Goal: Task Accomplishment & Management: Complete application form

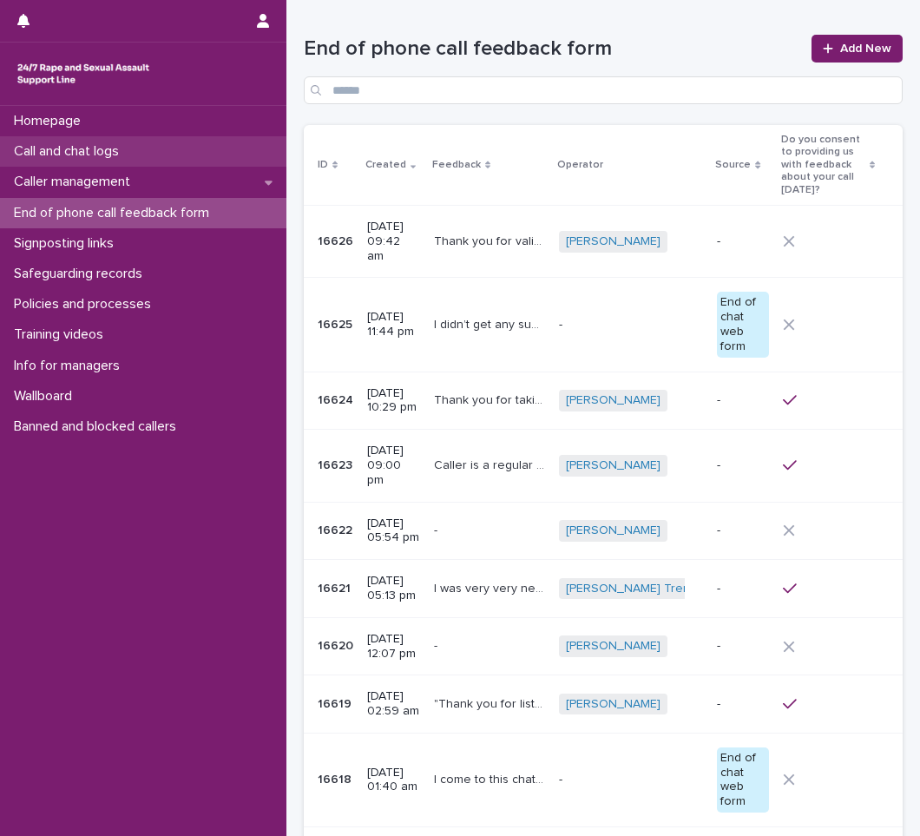
drag, startPoint x: 0, startPoint y: 0, endPoint x: 85, endPoint y: 142, distance: 165.9
click at [85, 142] on div "Call and chat logs" at bounding box center [143, 151] width 287 height 30
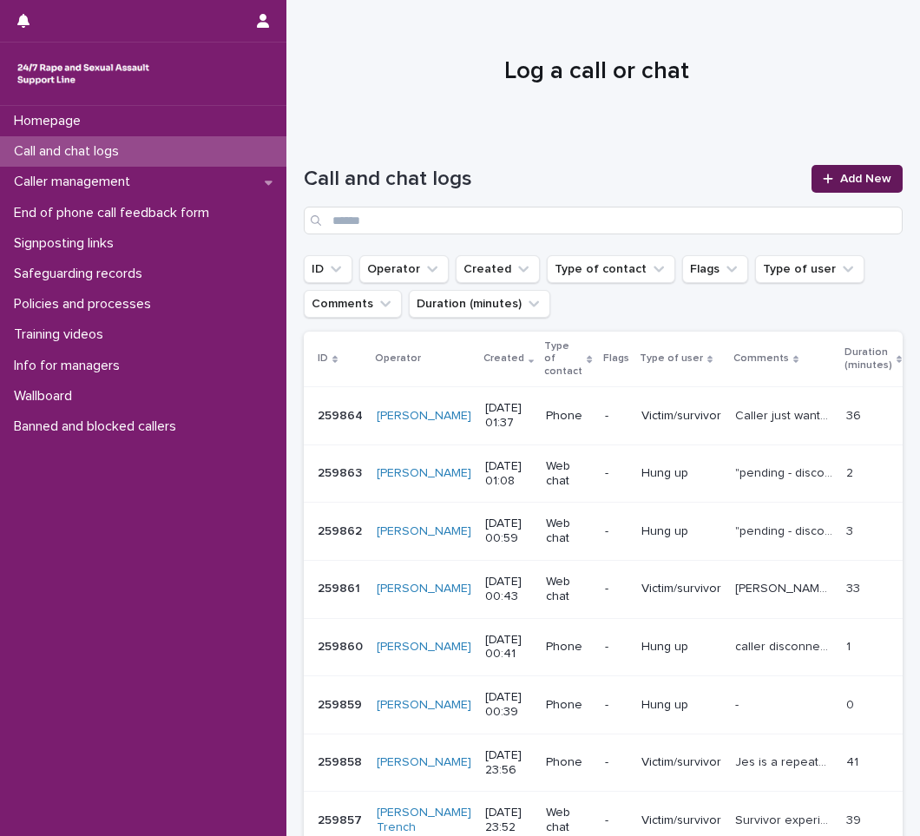
click at [840, 175] on span "Add New" at bounding box center [865, 179] width 51 height 12
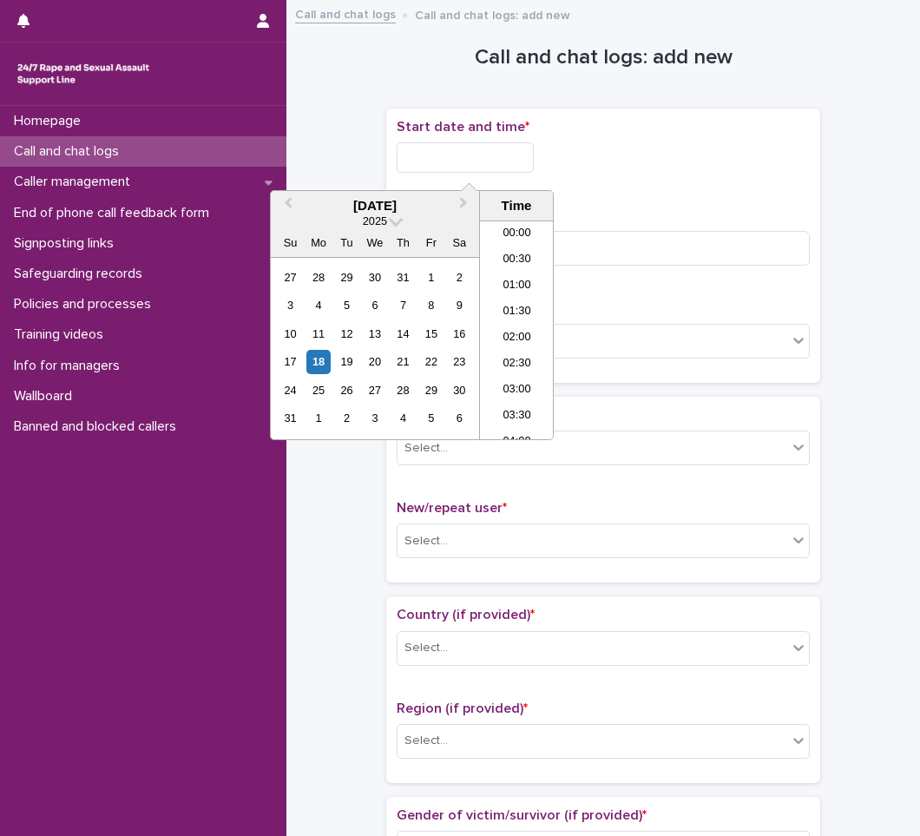
click at [458, 163] on input "text" at bounding box center [465, 157] width 137 height 30
click at [523, 283] on li "01:00" at bounding box center [517, 286] width 74 height 26
click at [519, 160] on input "**********" at bounding box center [465, 157] width 137 height 30
type input "**********"
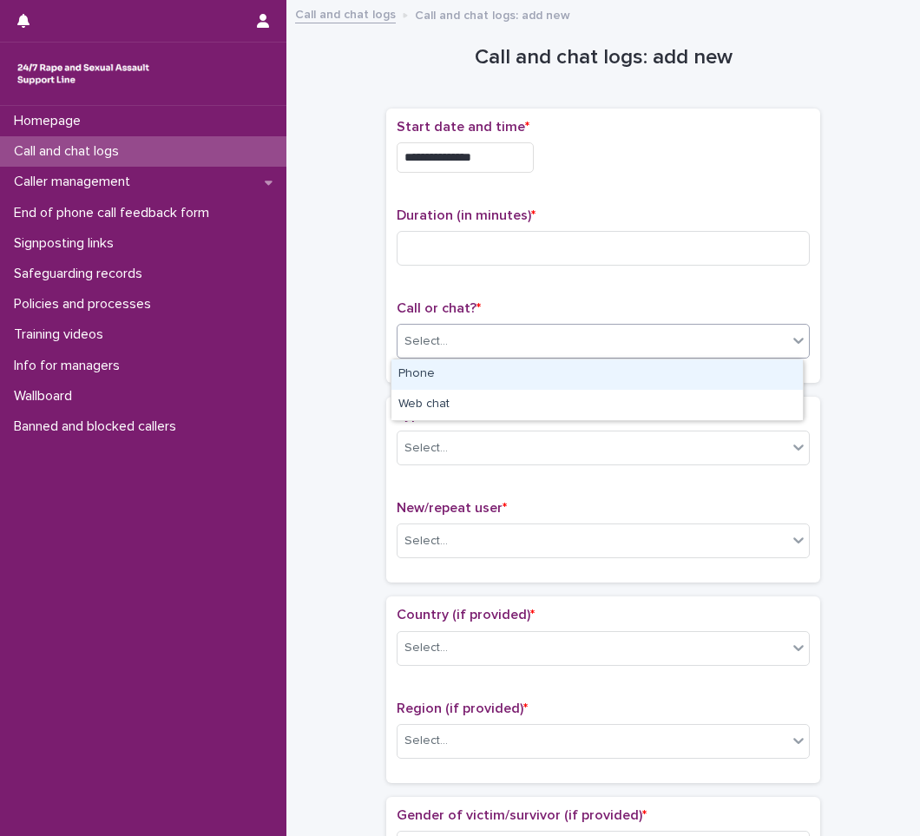
click at [458, 337] on div "Select..." at bounding box center [593, 341] width 390 height 29
click at [444, 373] on div "Phone" at bounding box center [598, 374] width 412 height 30
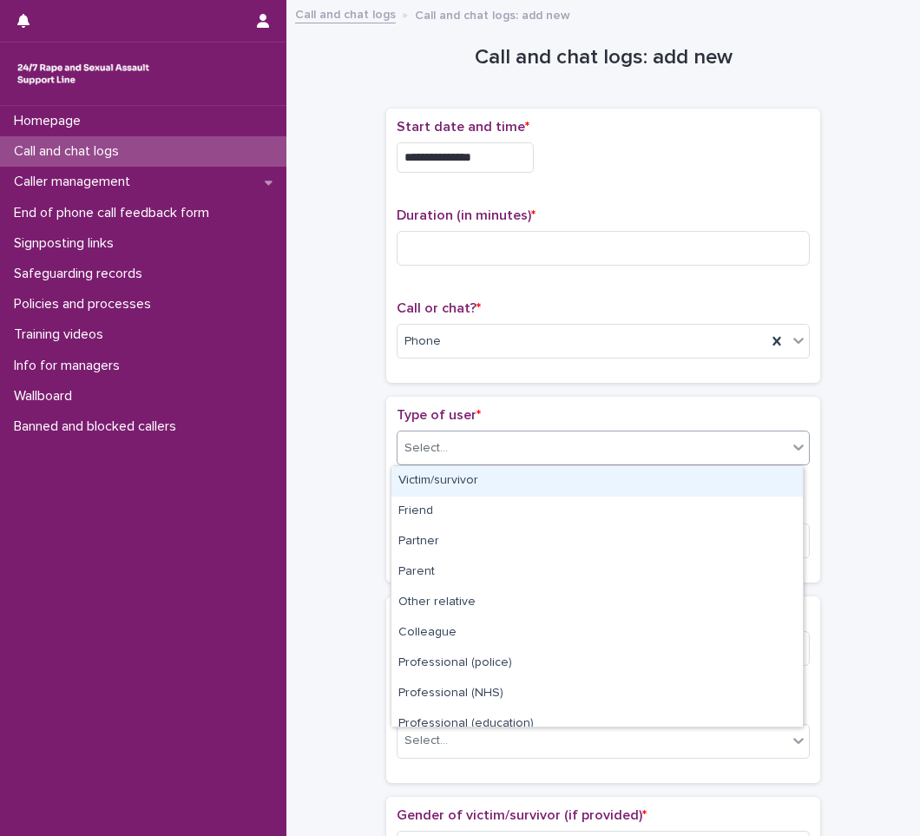
click at [578, 458] on div "Select..." at bounding box center [593, 448] width 390 height 29
click at [432, 478] on div "Victim/survivor" at bounding box center [598, 481] width 412 height 30
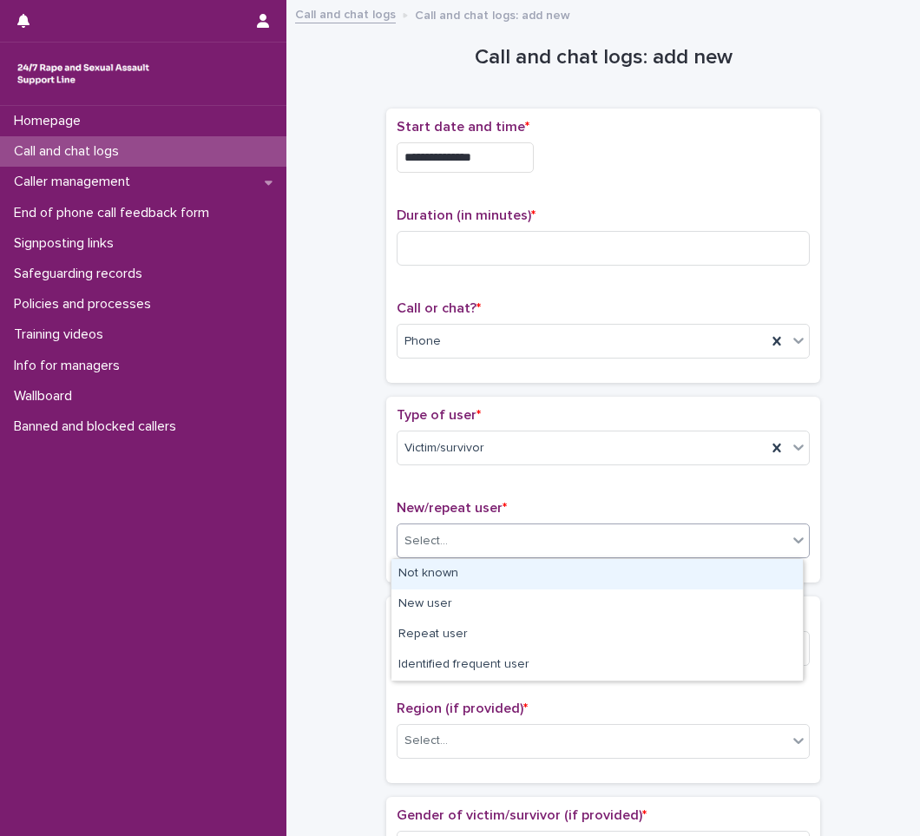
click at [411, 549] on div "Select..." at bounding box center [426, 541] width 43 height 18
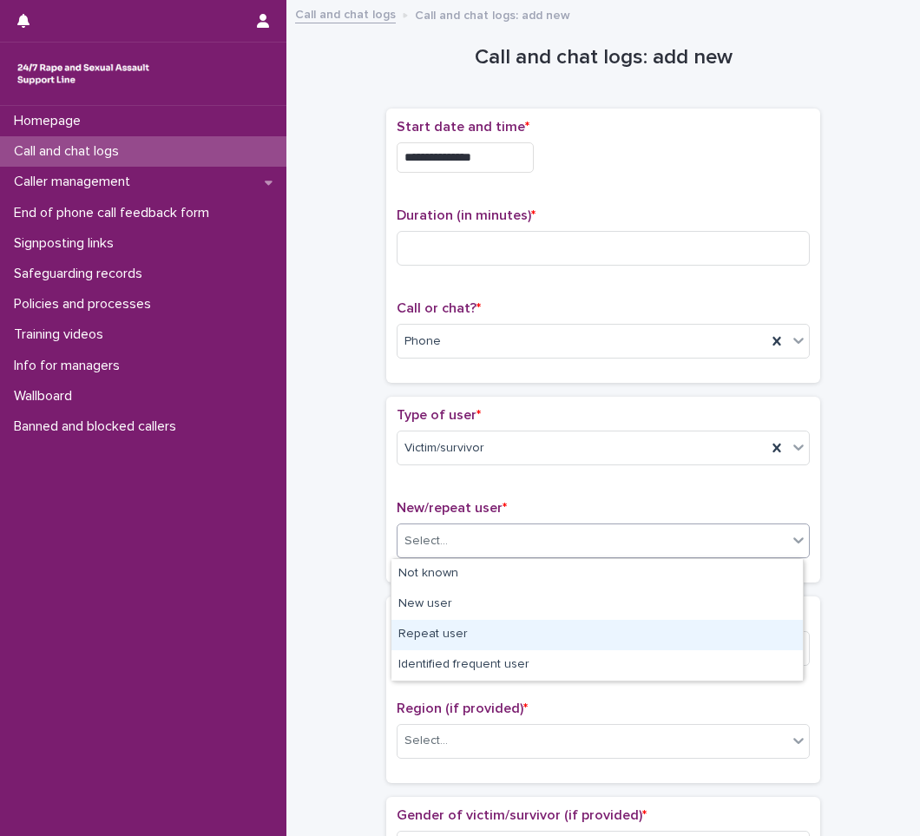
click at [417, 630] on div "Repeat user" at bounding box center [598, 635] width 412 height 30
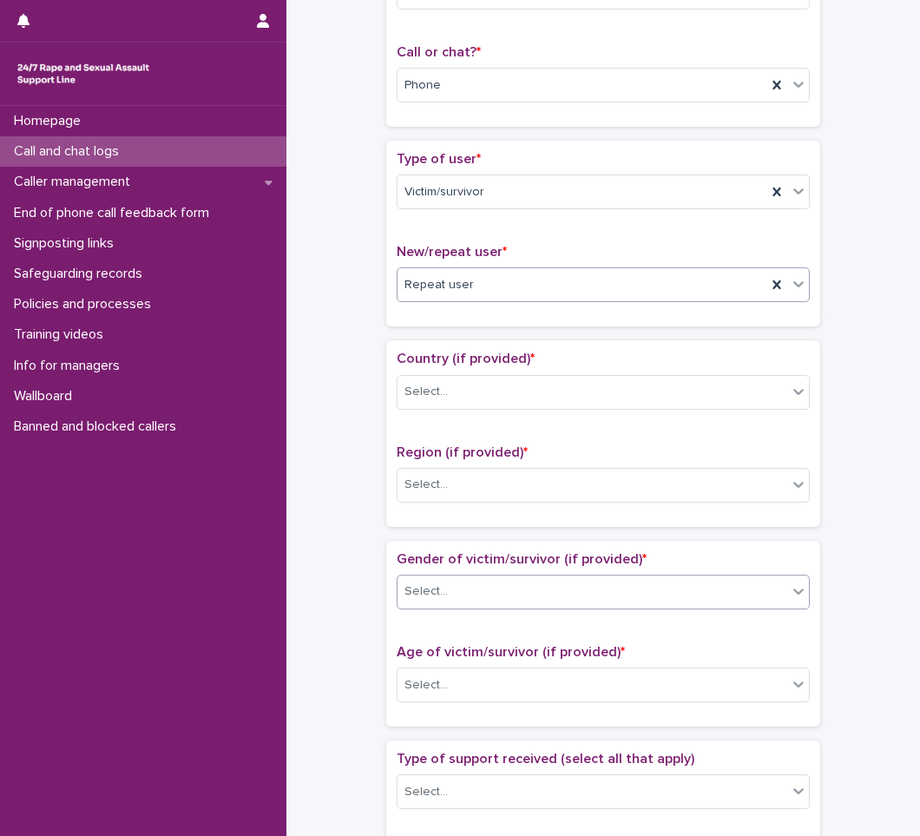
scroll to position [260, 0]
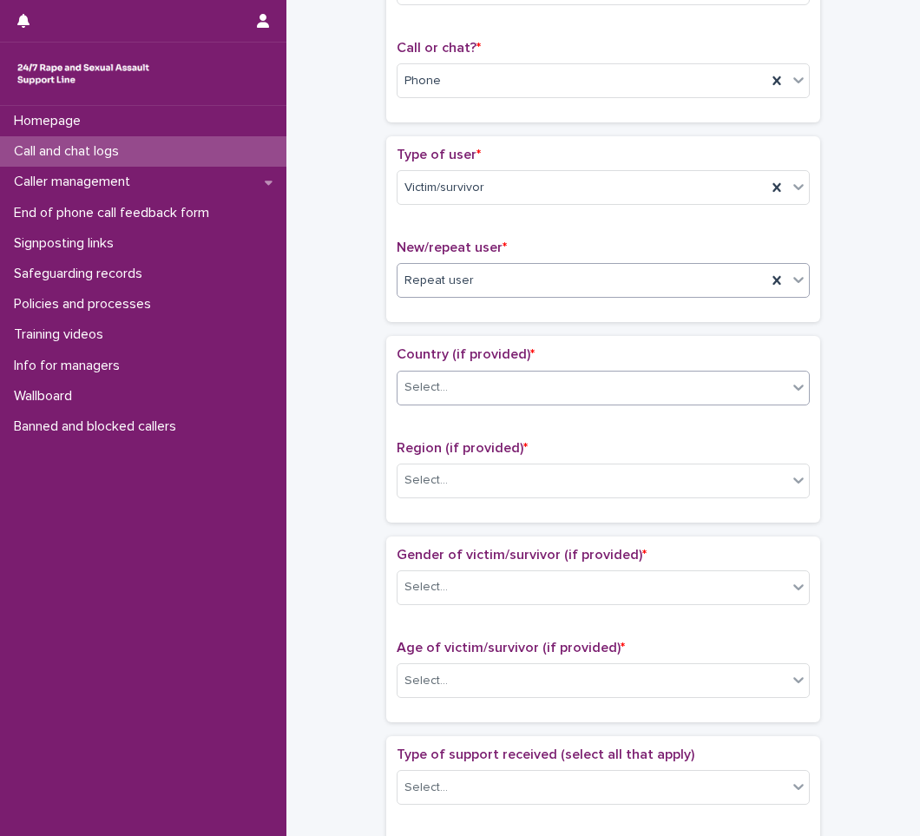
click at [520, 377] on div "Select..." at bounding box center [593, 387] width 390 height 29
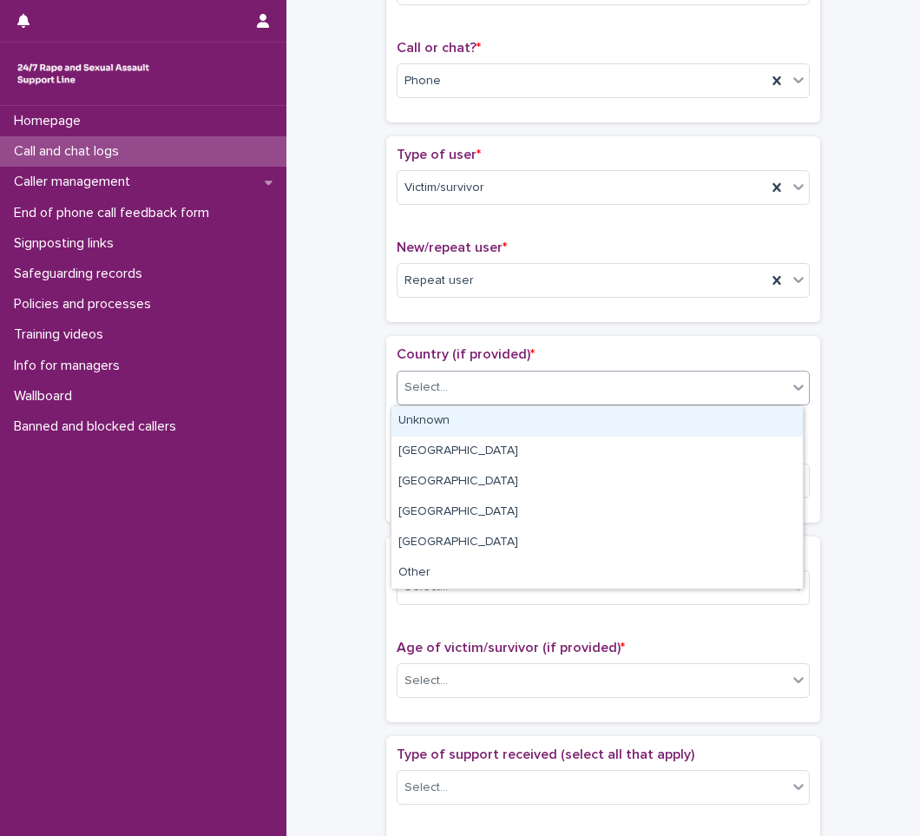
click at [431, 416] on div "Unknown" at bounding box center [598, 421] width 412 height 30
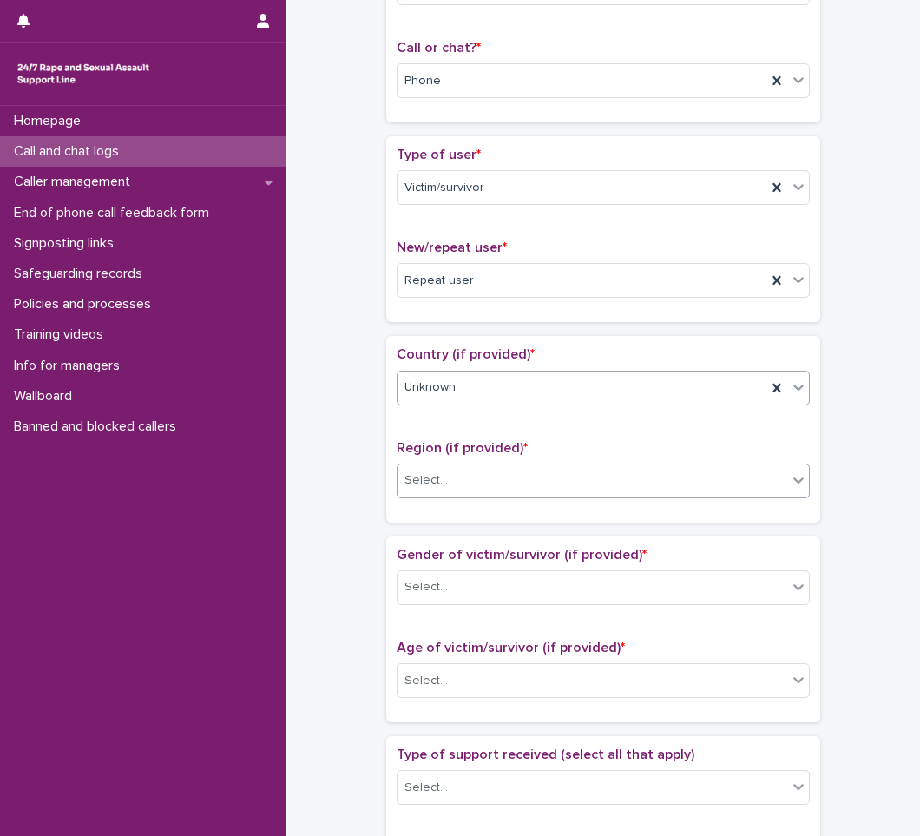
click at [405, 481] on div "Select..." at bounding box center [426, 480] width 43 height 18
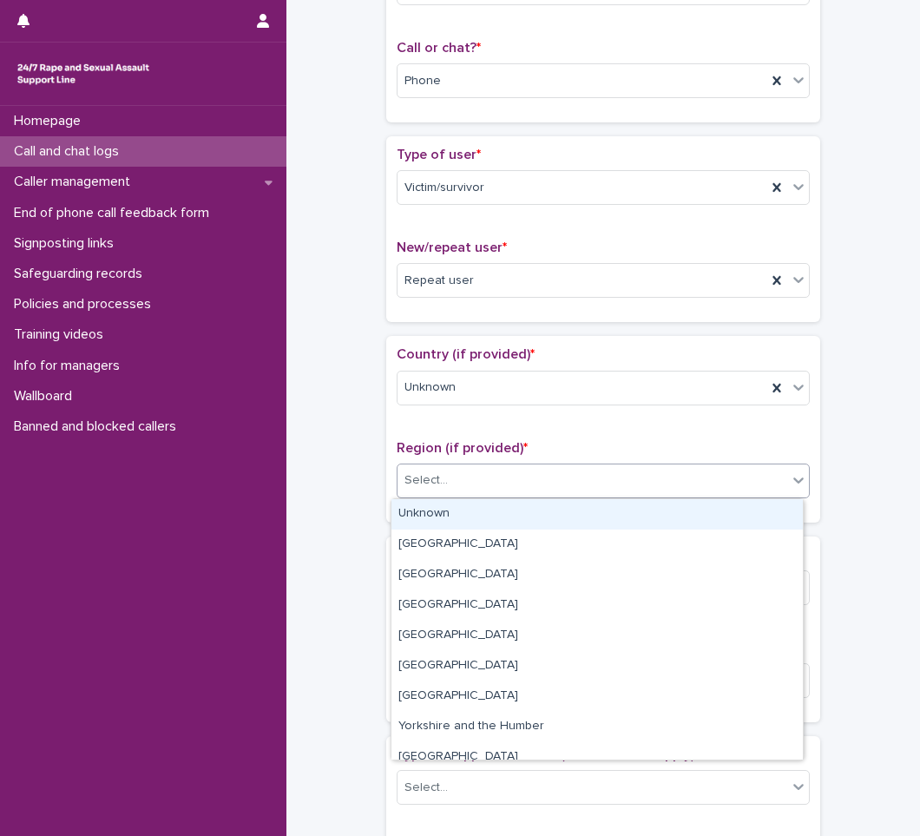
click at [405, 514] on div "Unknown" at bounding box center [598, 514] width 412 height 30
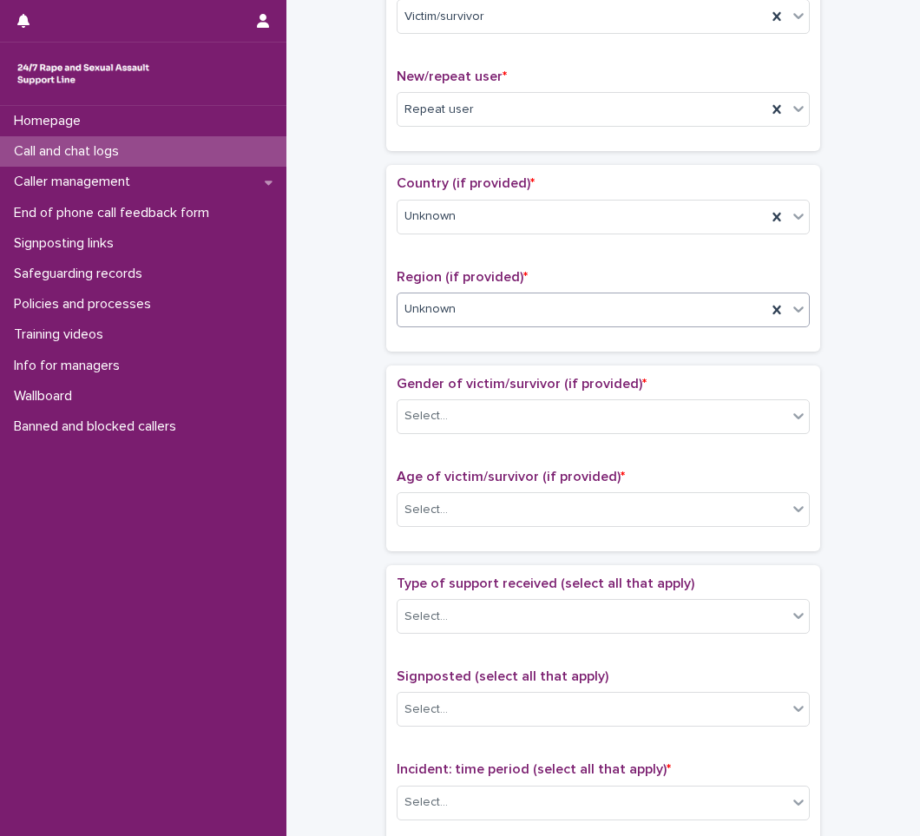
scroll to position [434, 0]
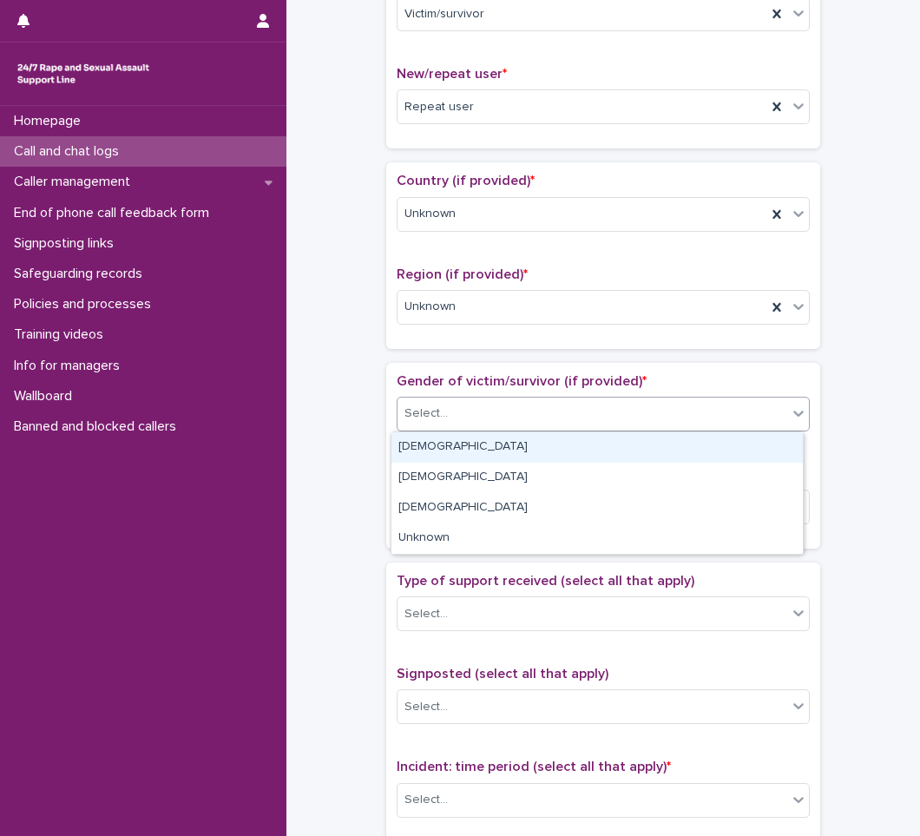
click at [455, 405] on div "Select..." at bounding box center [593, 413] width 390 height 29
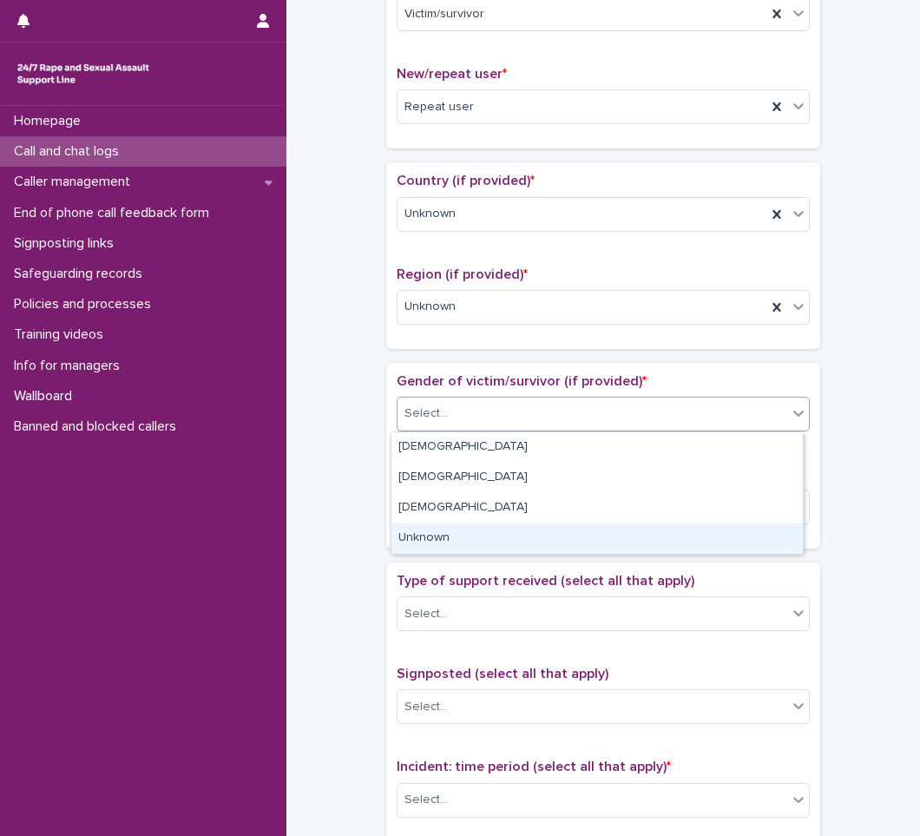
click at [435, 532] on div "Unknown" at bounding box center [598, 539] width 412 height 30
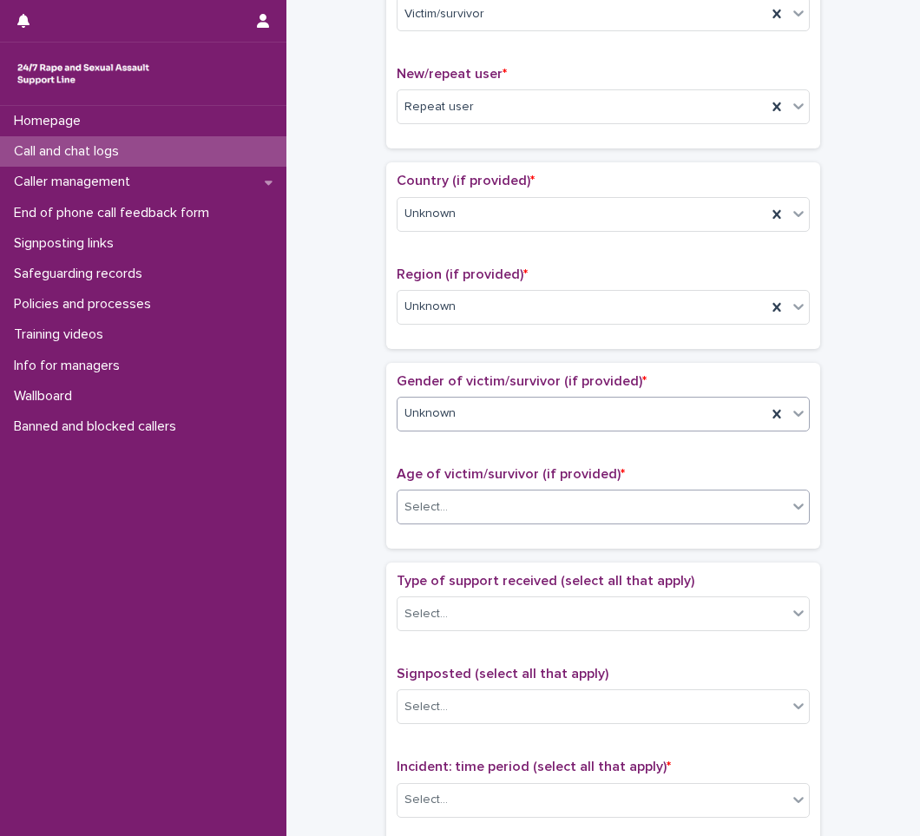
click at [450, 504] on input "text" at bounding box center [451, 507] width 2 height 15
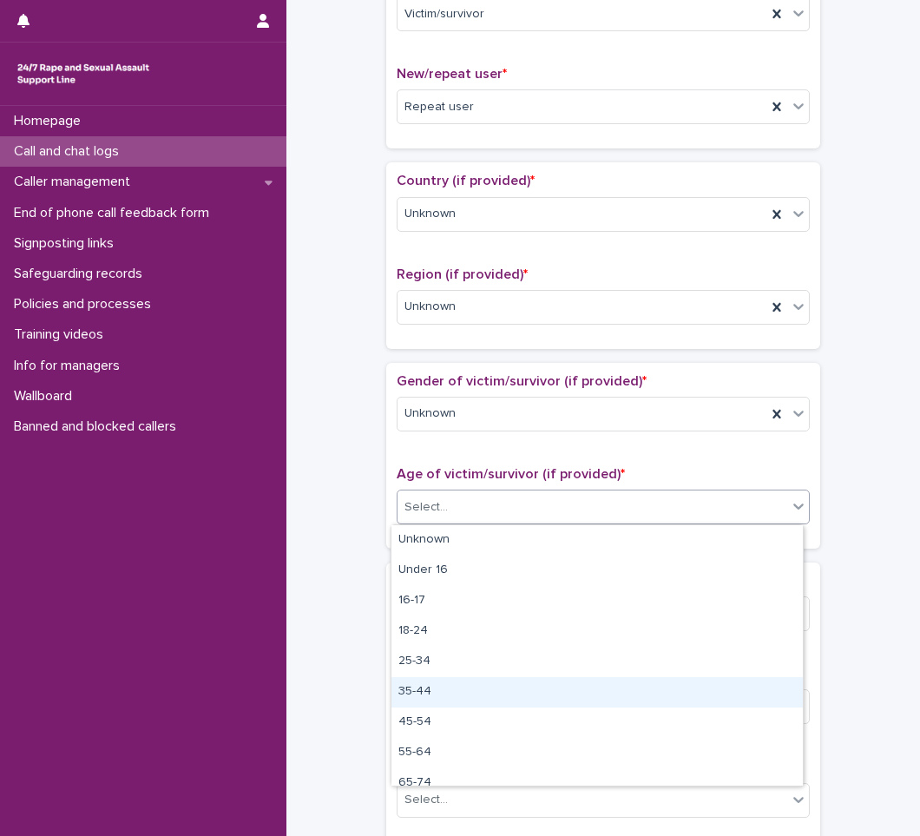
click at [412, 694] on div "35-44" at bounding box center [598, 692] width 412 height 30
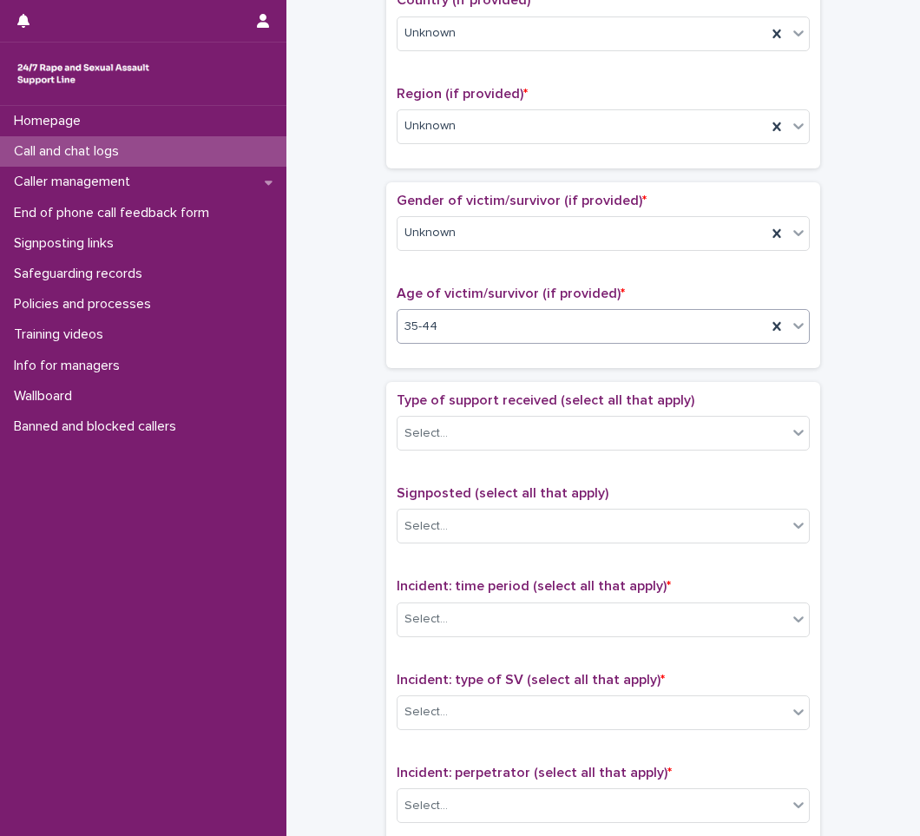
scroll to position [695, 0]
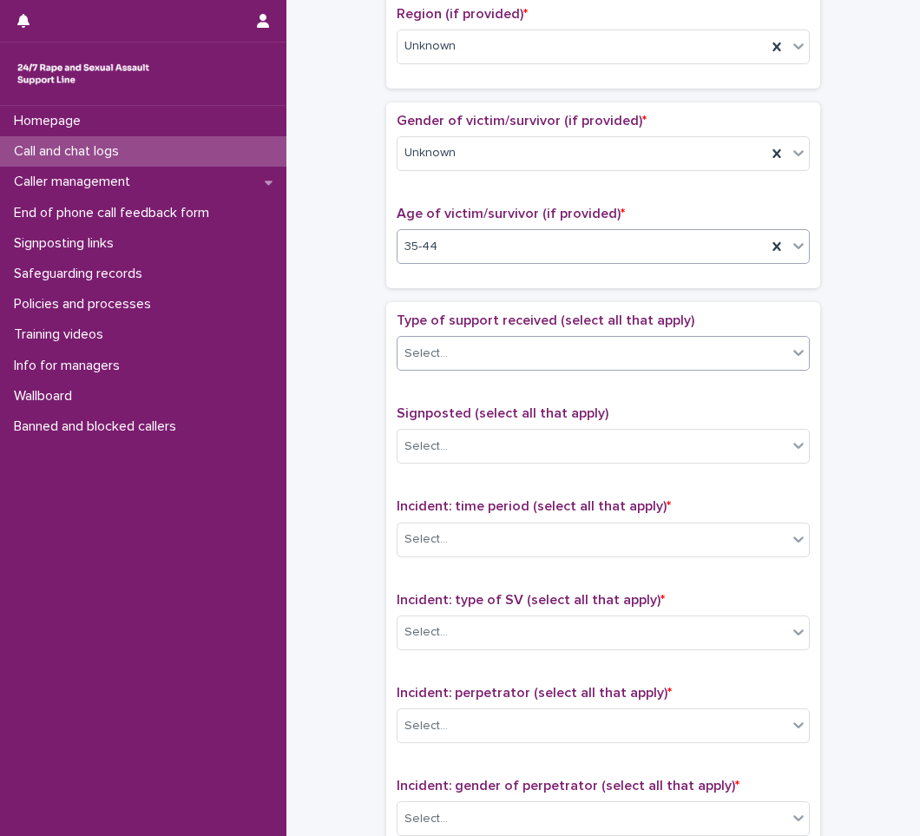
click at [456, 345] on div "Select..." at bounding box center [593, 353] width 390 height 29
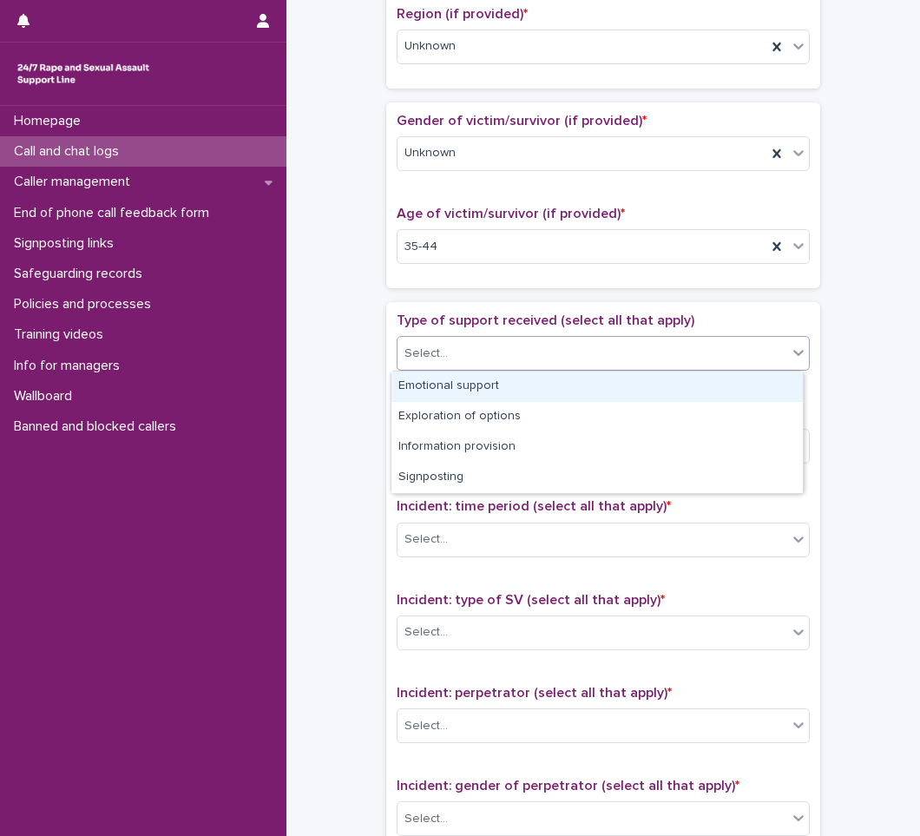
click at [431, 391] on div "Emotional support" at bounding box center [598, 387] width 412 height 30
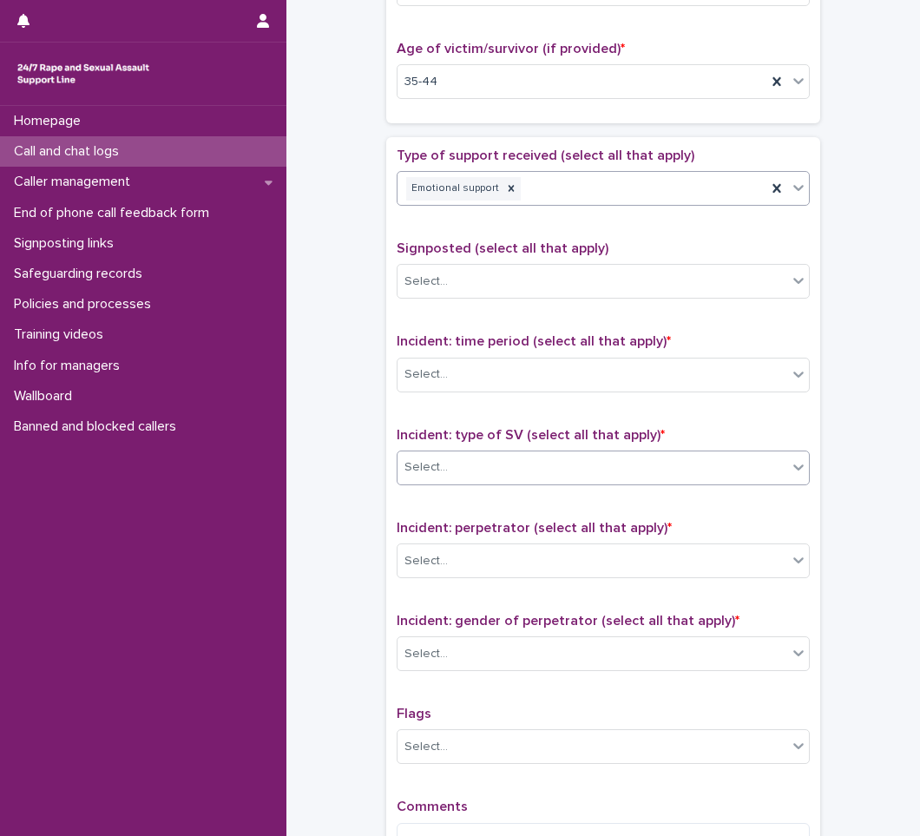
scroll to position [868, 0]
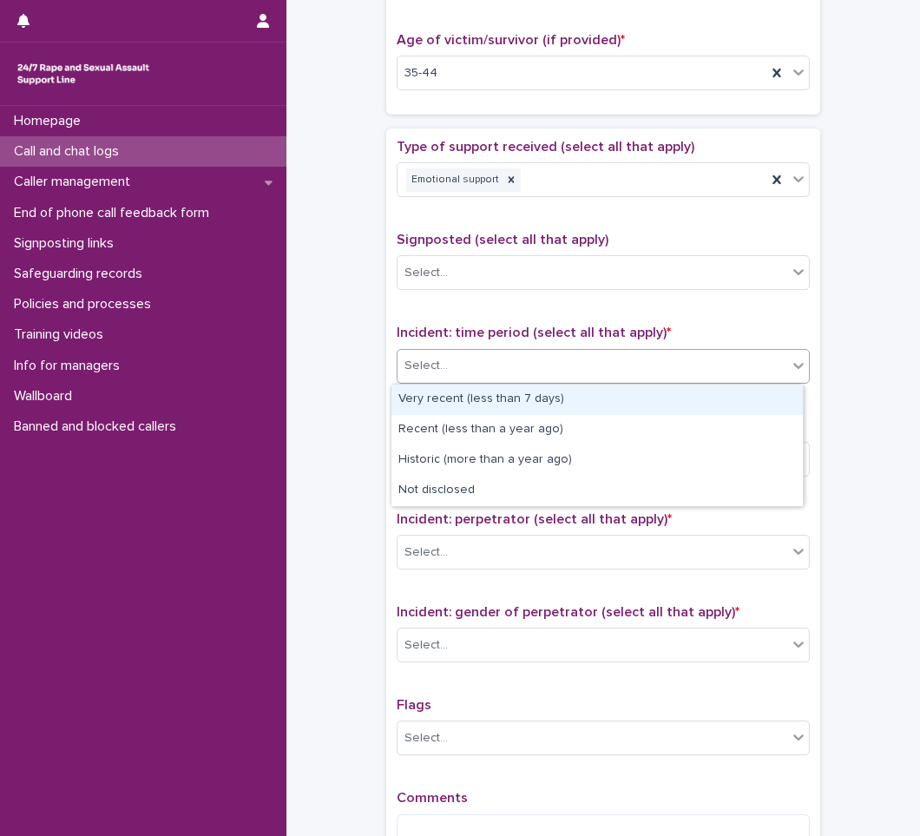
click at [484, 379] on div "Select..." at bounding box center [593, 366] width 390 height 29
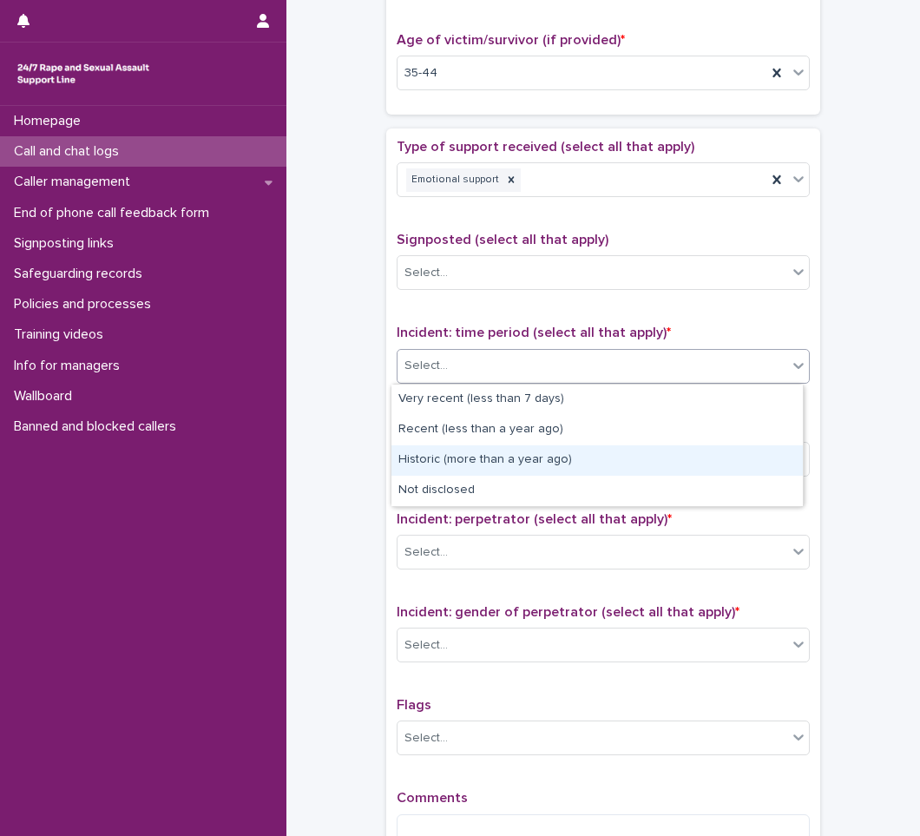
click at [425, 459] on div "Historic (more than a year ago)" at bounding box center [598, 460] width 412 height 30
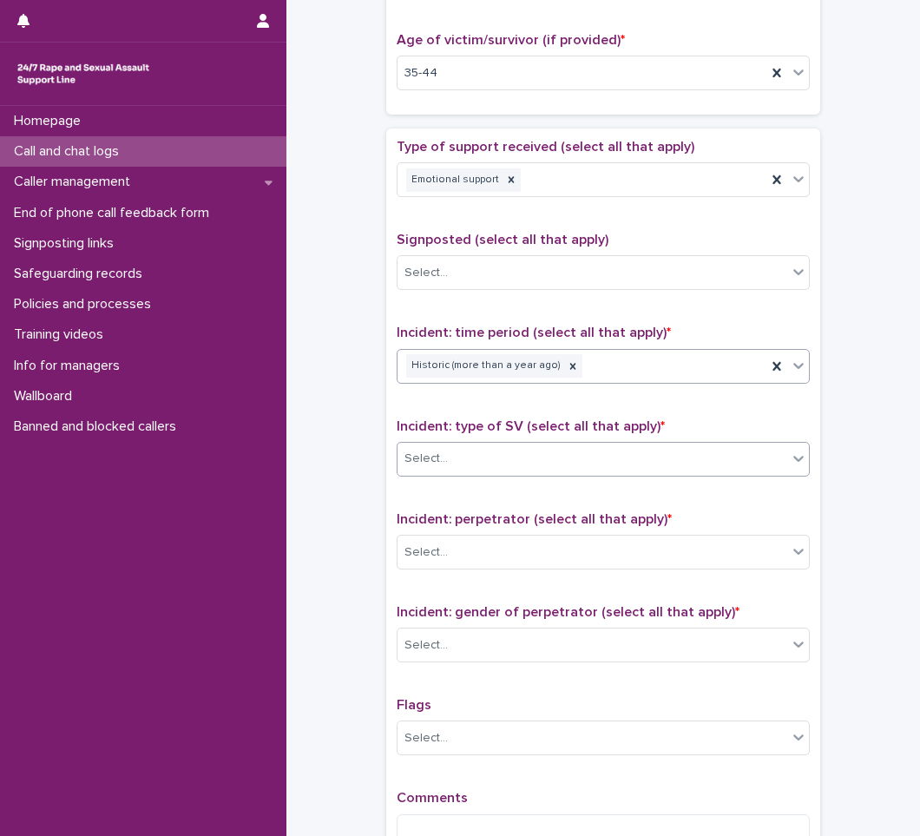
click at [451, 462] on div "Select..." at bounding box center [593, 459] width 390 height 29
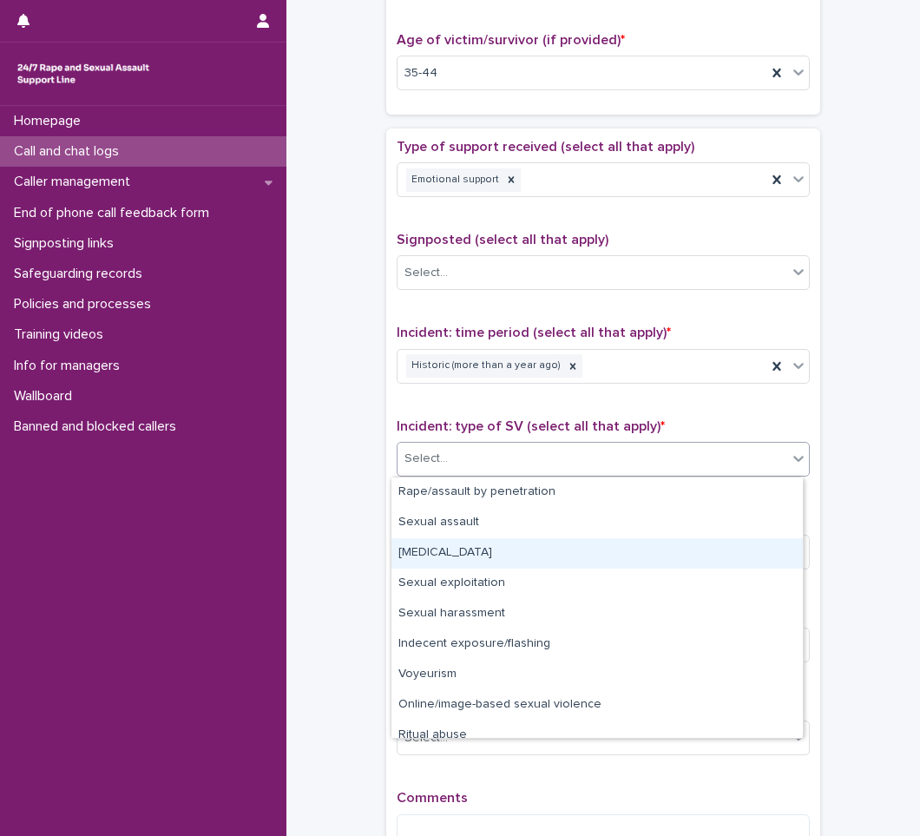
click at [443, 548] on div "[MEDICAL_DATA]" at bounding box center [598, 553] width 412 height 30
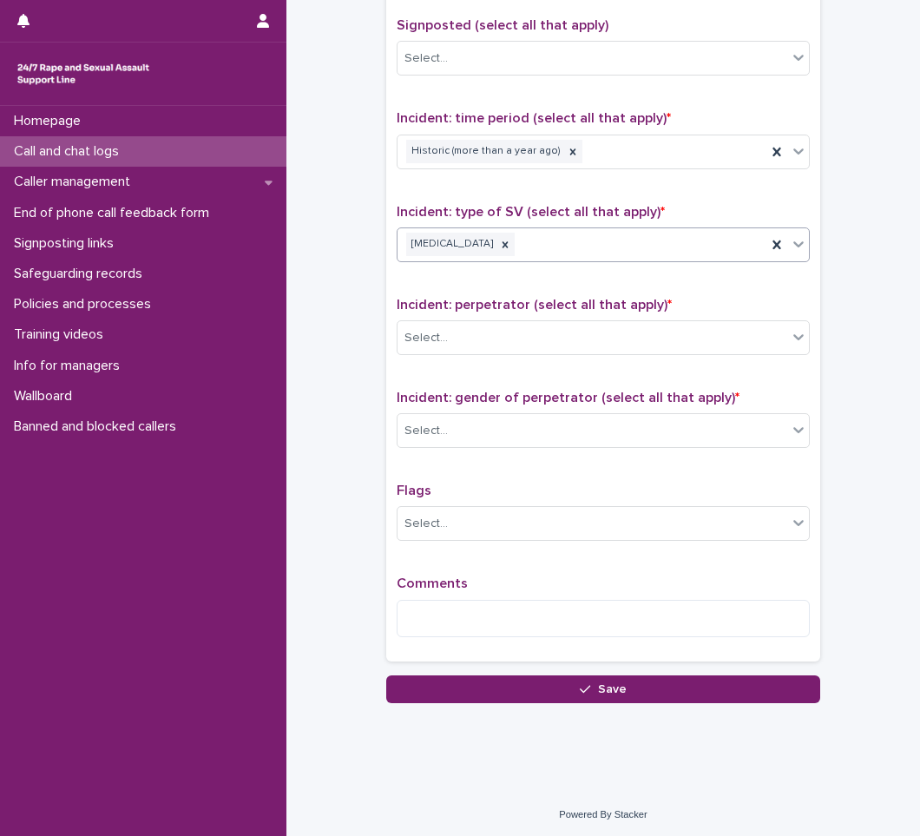
scroll to position [1085, 0]
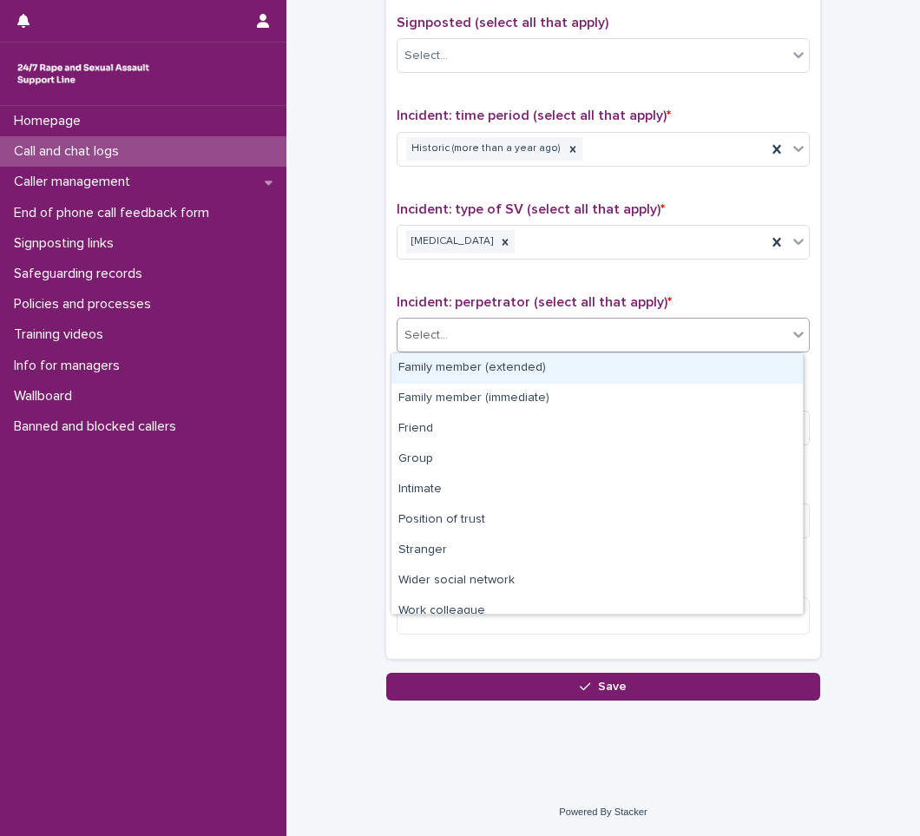
click at [476, 336] on div "Select..." at bounding box center [593, 335] width 390 height 29
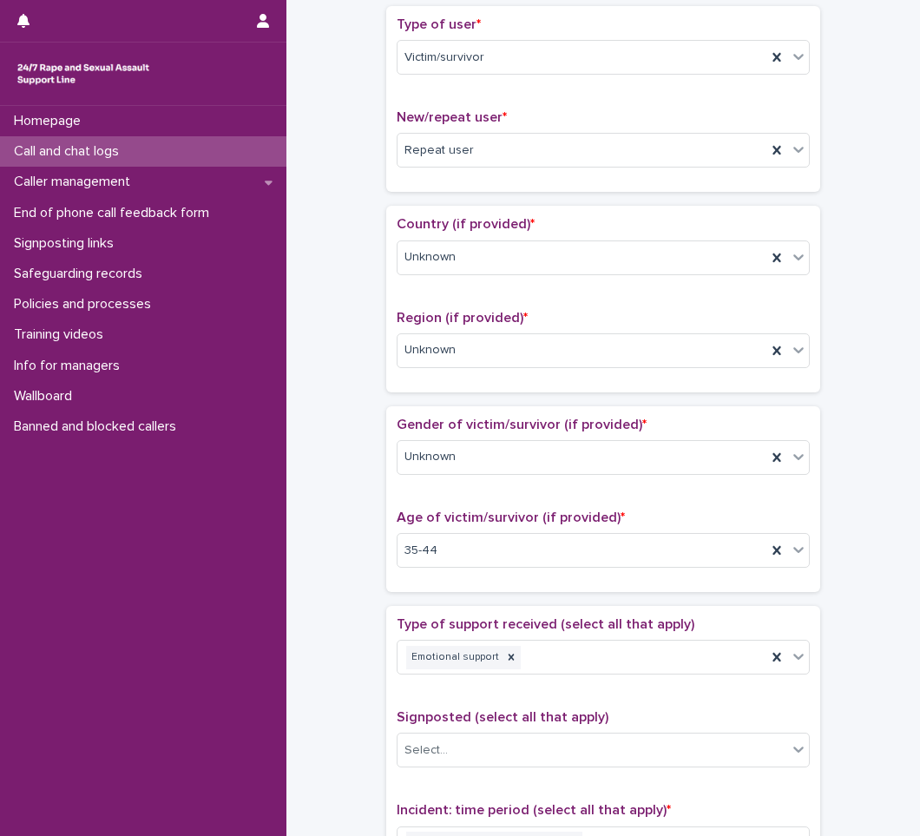
scroll to position [0, 0]
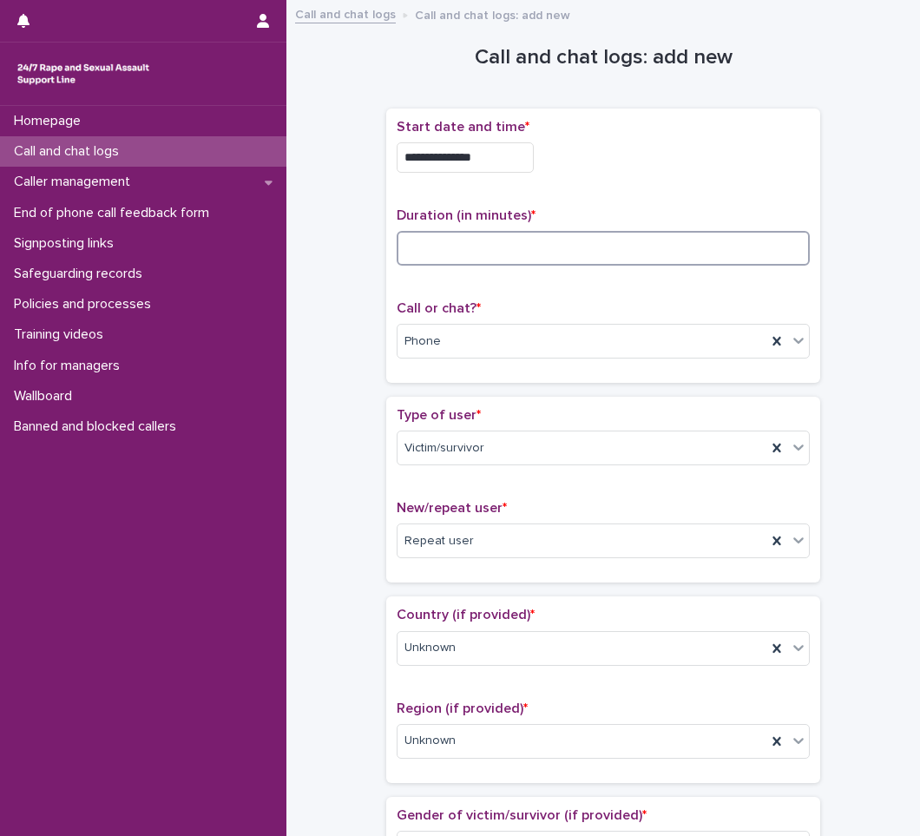
click at [459, 256] on input at bounding box center [603, 248] width 413 height 35
type input "**"
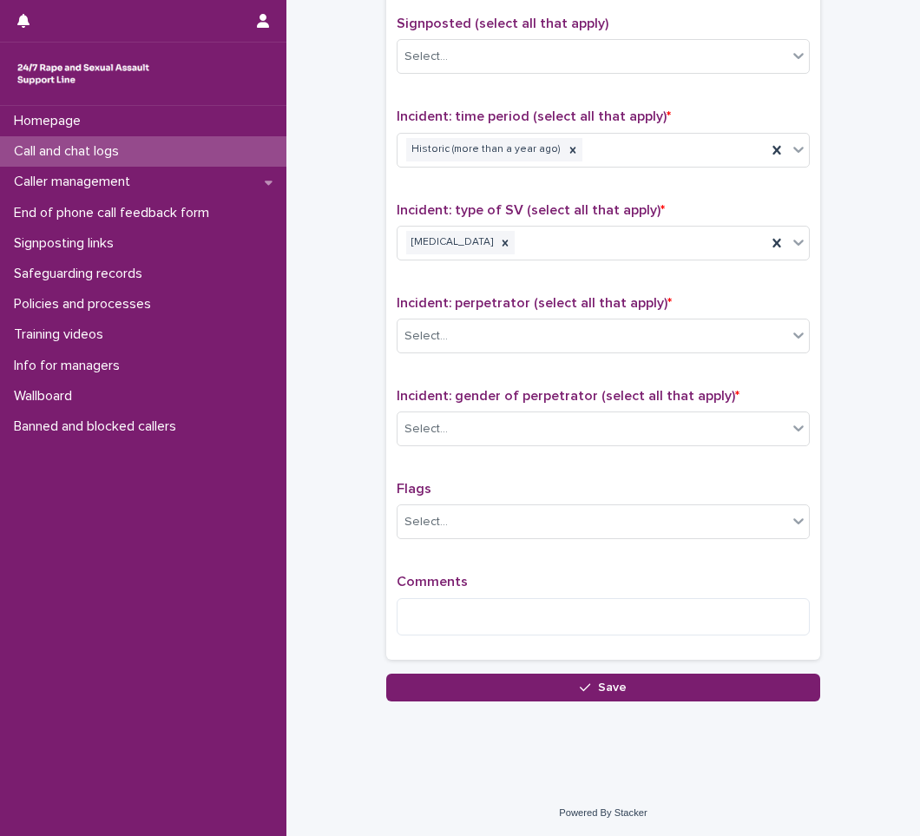
scroll to position [1085, 0]
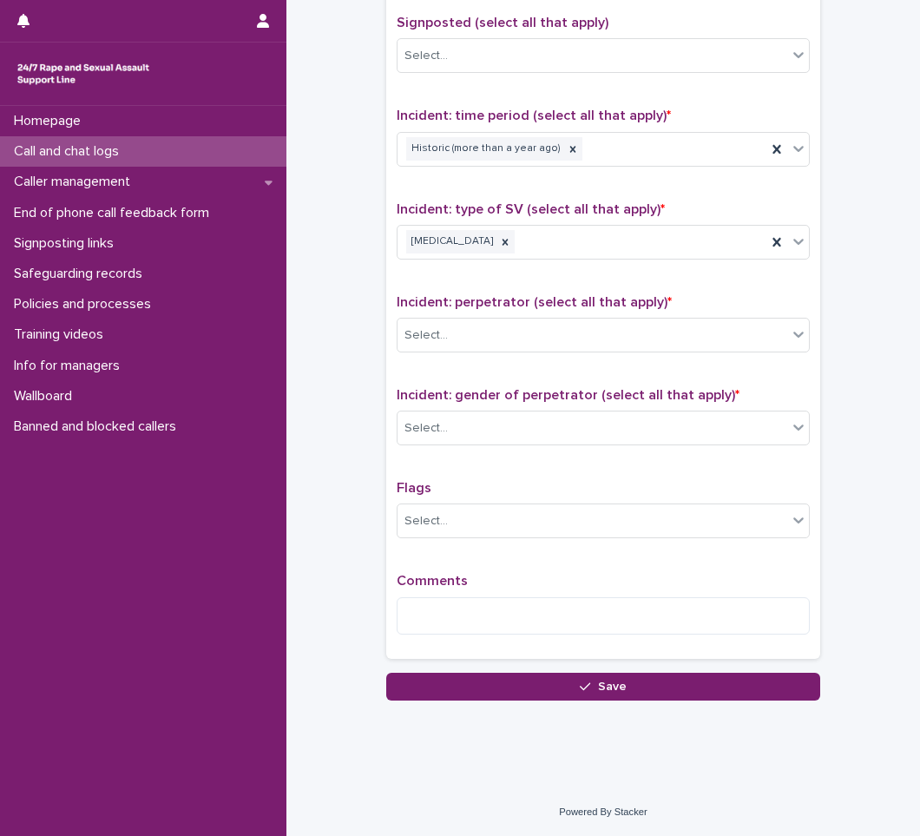
click at [529, 315] on div "Incident: perpetrator (select all that apply) * Select..." at bounding box center [603, 330] width 413 height 72
click at [513, 333] on div "Select..." at bounding box center [593, 335] width 390 height 29
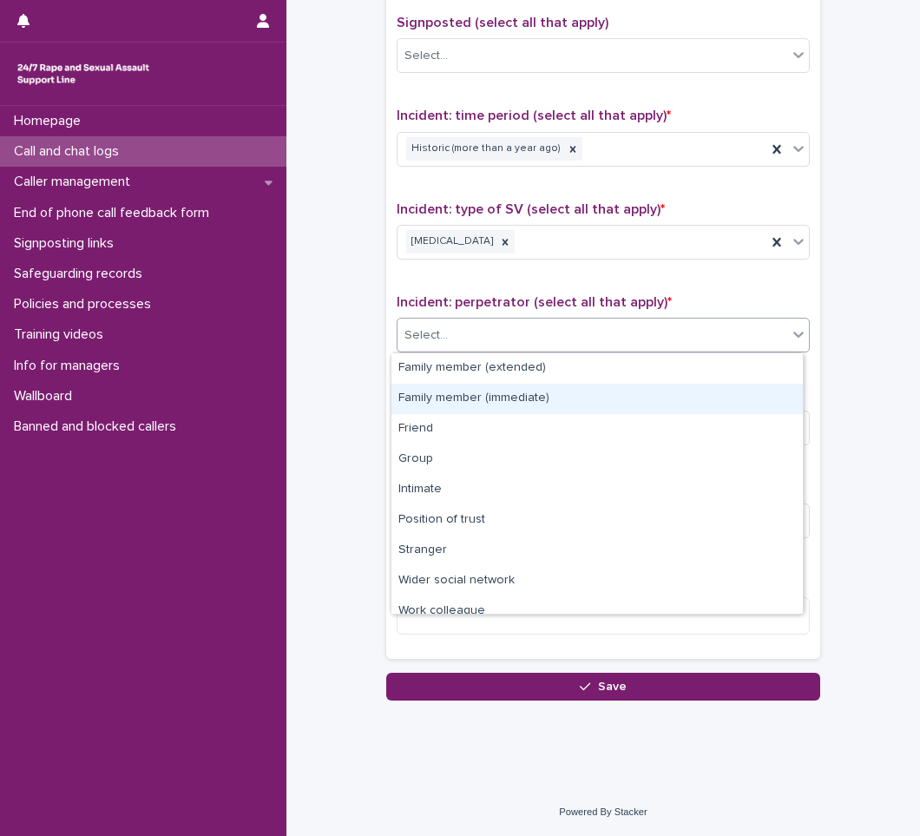
click at [437, 405] on div "Family member (immediate)" at bounding box center [598, 399] width 412 height 30
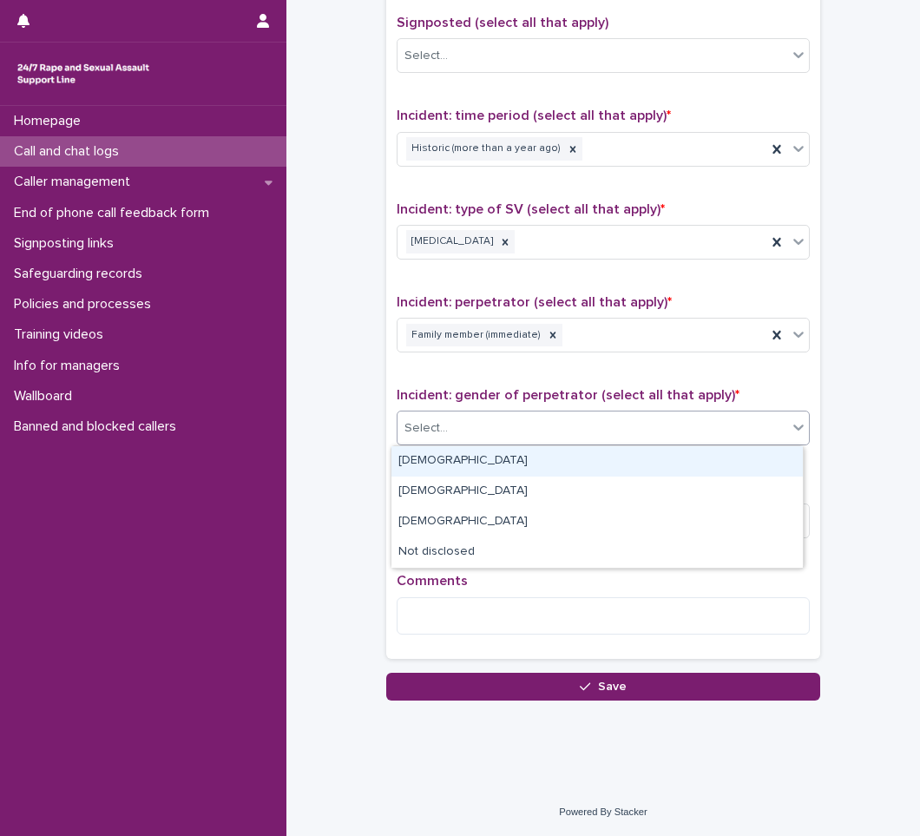
click at [439, 430] on div "Select..." at bounding box center [426, 428] width 43 height 18
click at [424, 452] on div "[DEMOGRAPHIC_DATA]" at bounding box center [598, 461] width 412 height 30
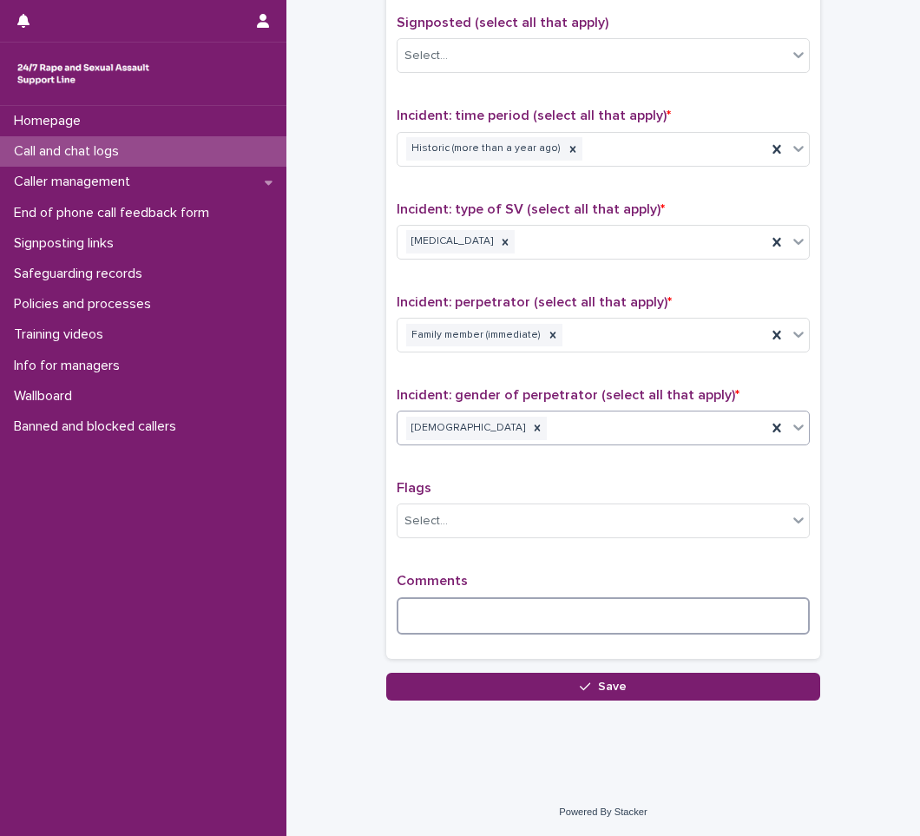
click at [472, 616] on textarea at bounding box center [603, 615] width 413 height 37
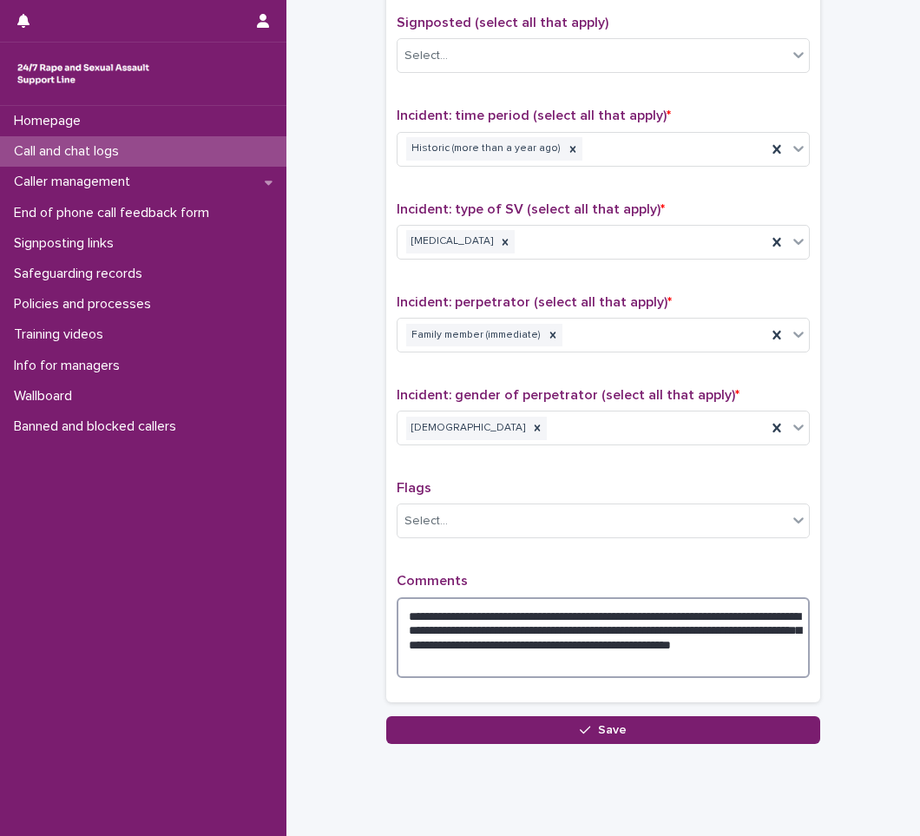
click at [549, 645] on textarea "**********" at bounding box center [603, 637] width 413 height 81
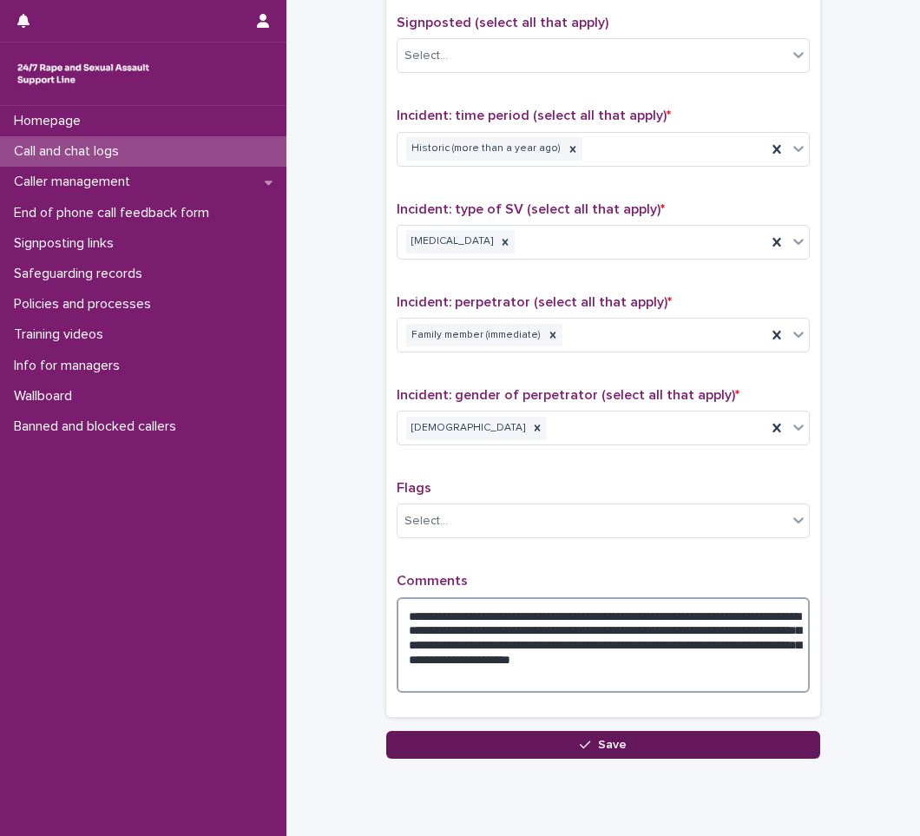
type textarea "**********"
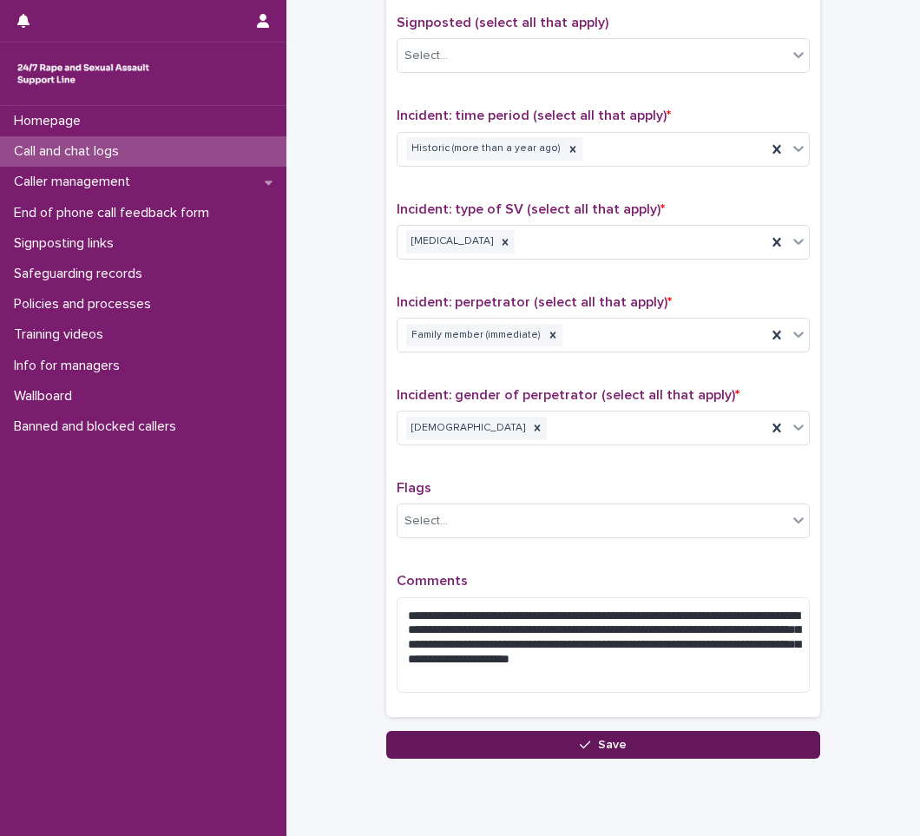
click at [590, 747] on div "button" at bounding box center [588, 745] width 17 height 12
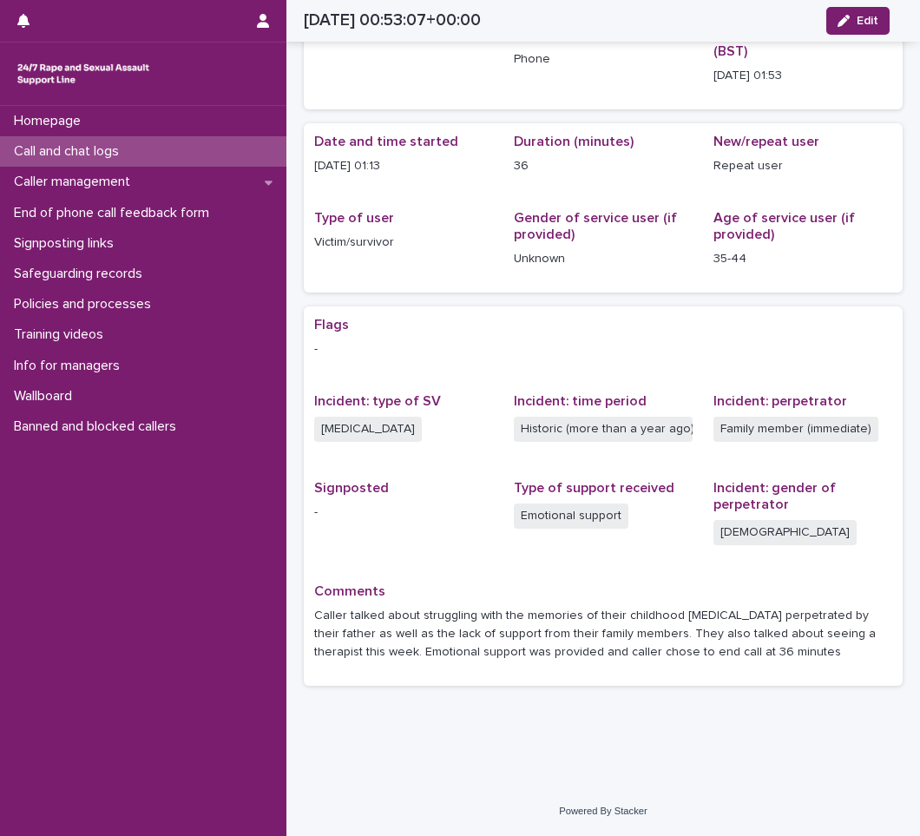
scroll to position [70, 0]
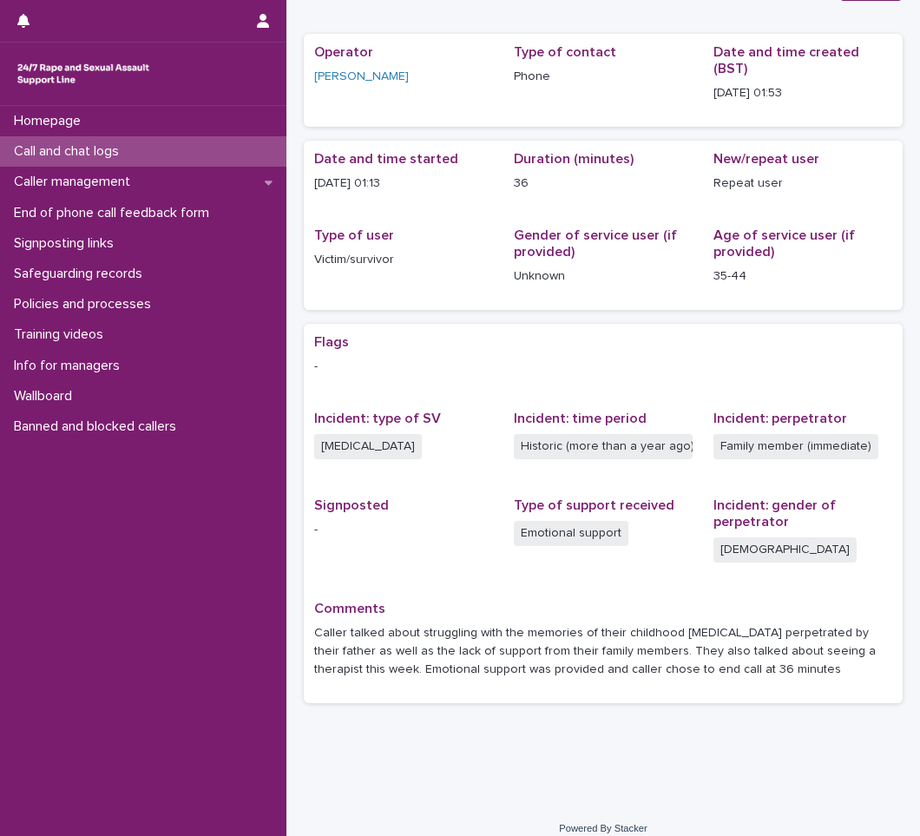
click at [109, 143] on p "Call and chat logs" at bounding box center [70, 151] width 126 height 16
